Goal: Task Accomplishment & Management: Use online tool/utility

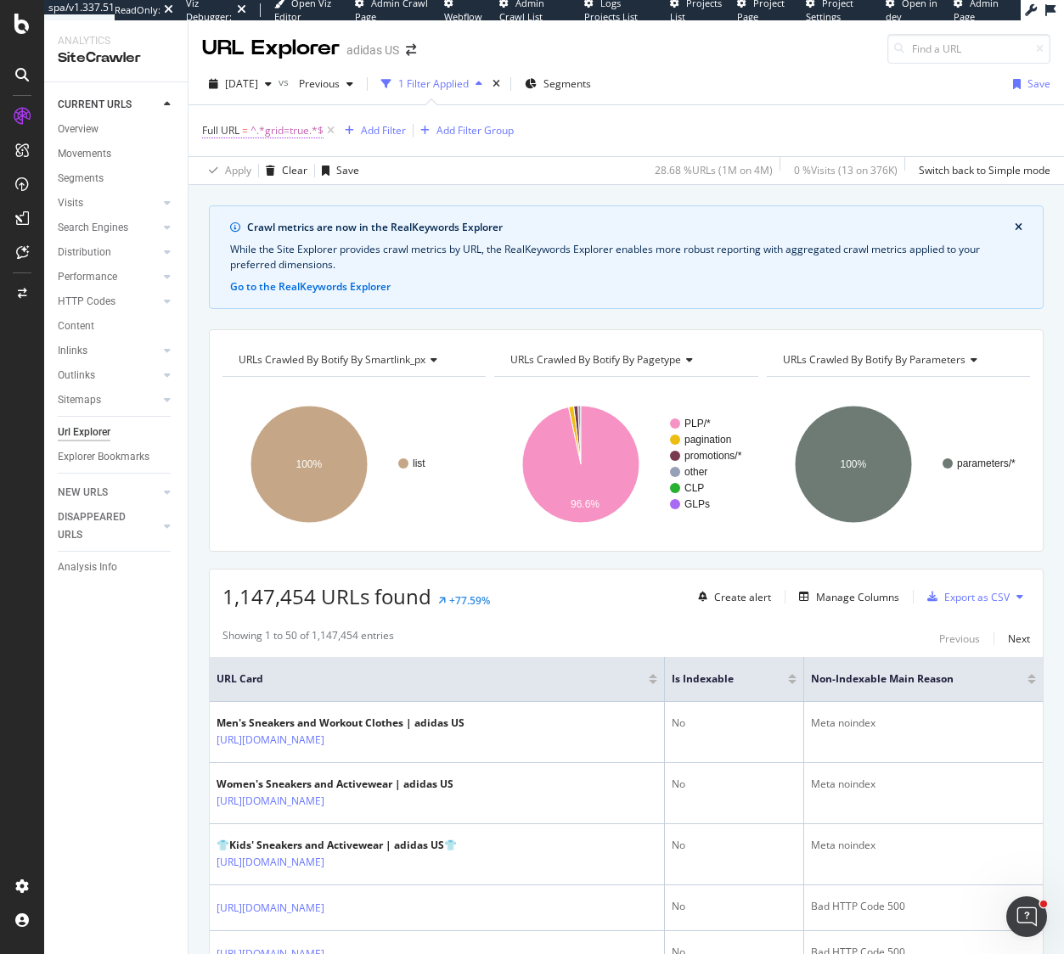
click at [289, 128] on span "^.*grid=true.*$" at bounding box center [286, 131] width 73 height 24
click at [601, 138] on div "Full URL = ^.*grid=true.*$ Add Filter Add Filter Group" at bounding box center [626, 130] width 848 height 51
click at [272, 84] on icon "button" at bounding box center [268, 84] width 7 height 10
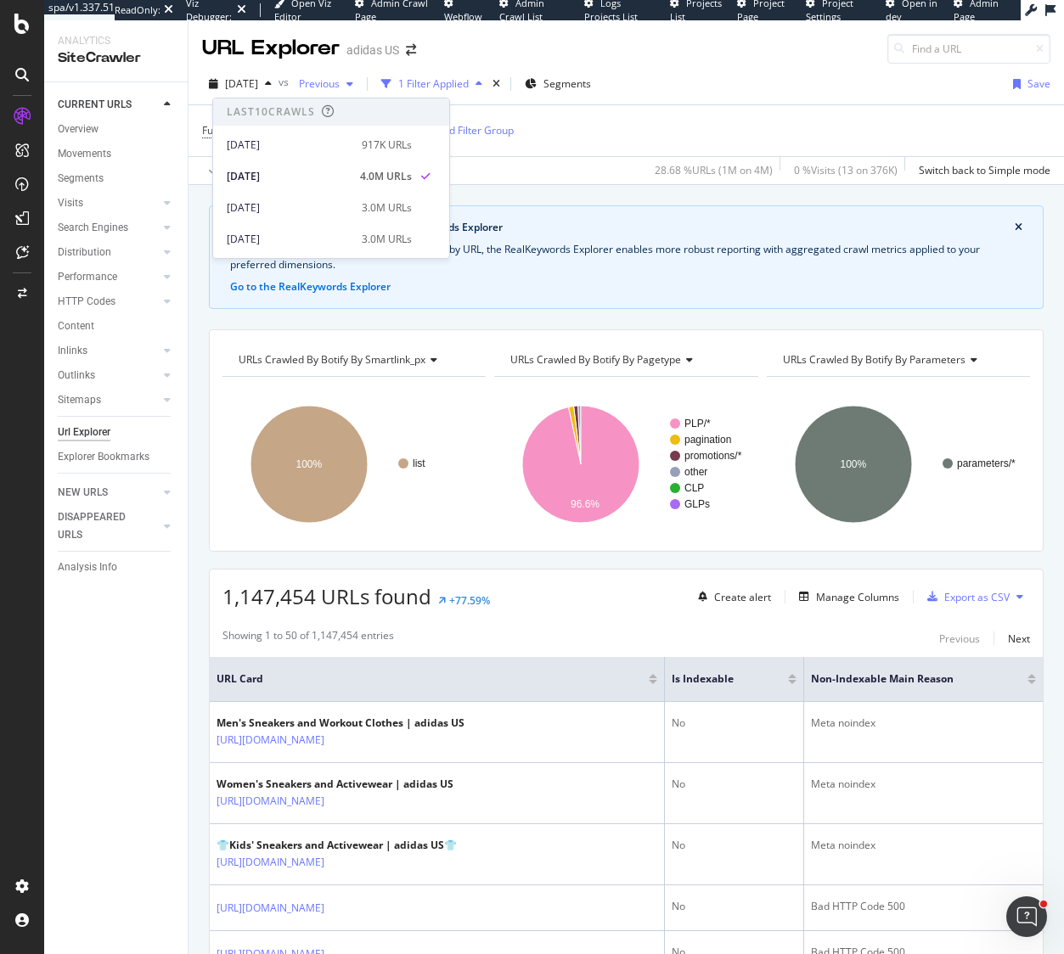
click at [353, 84] on icon "button" at bounding box center [349, 84] width 7 height 10
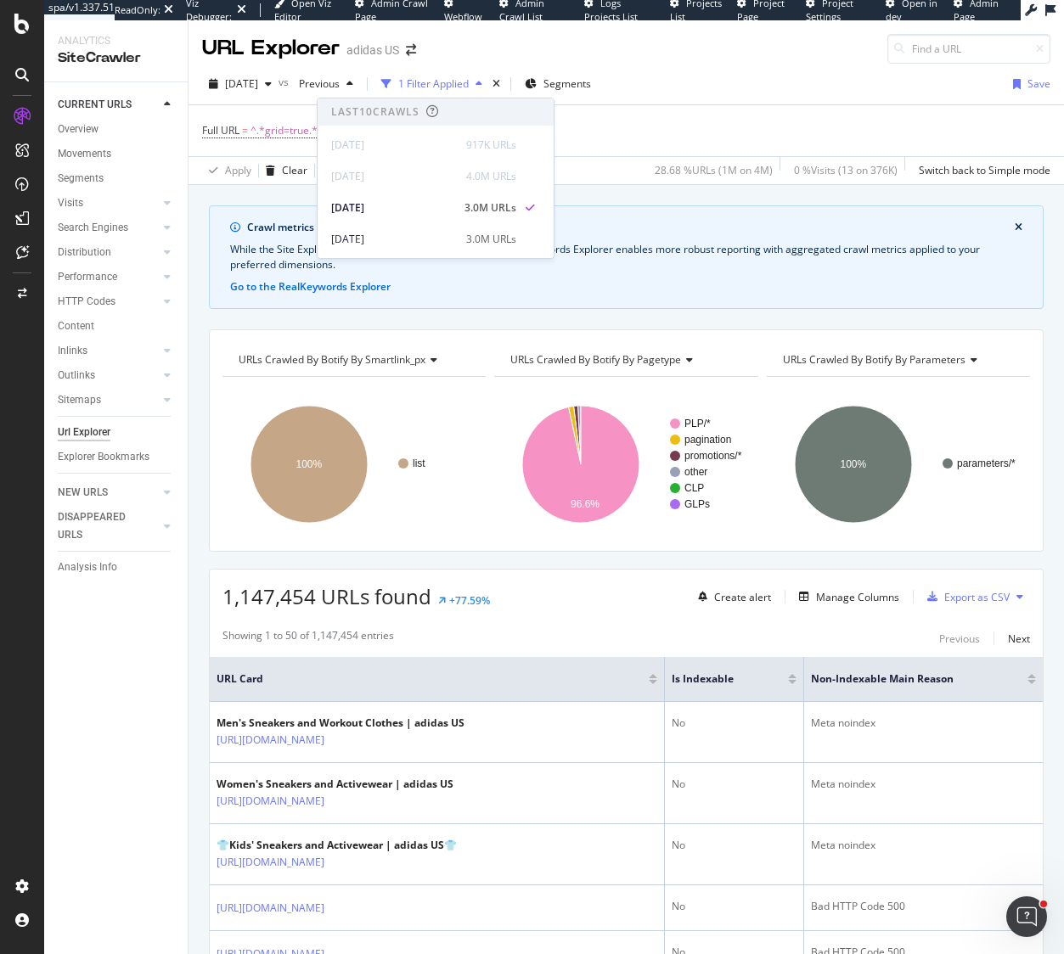
click at [706, 113] on div "Full URL = ^.*grid=true.*$ Add Filter Add Filter Group" at bounding box center [626, 130] width 848 height 51
